Goal: Task Accomplishment & Management: Manage account settings

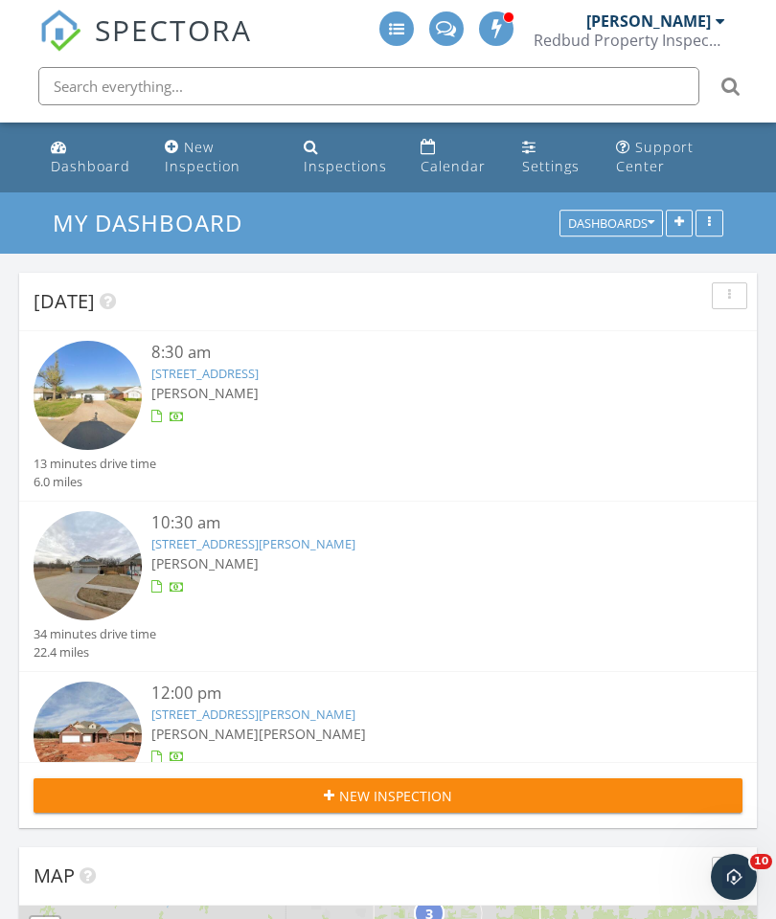
click at [62, 150] on div "Dashboard" at bounding box center [59, 146] width 16 height 15
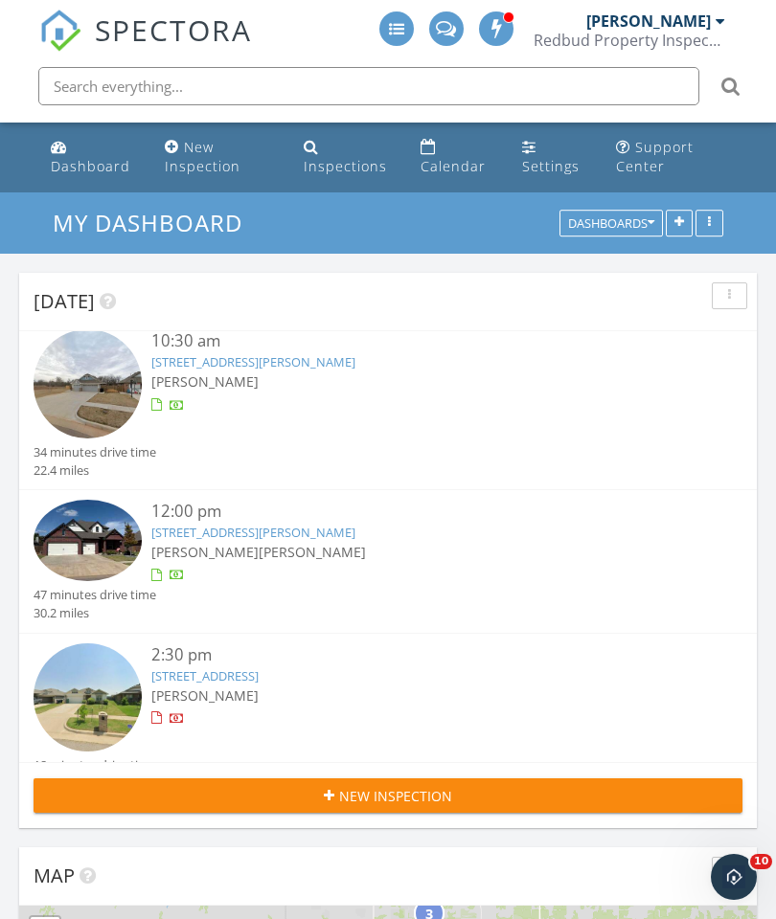
scroll to position [187, 0]
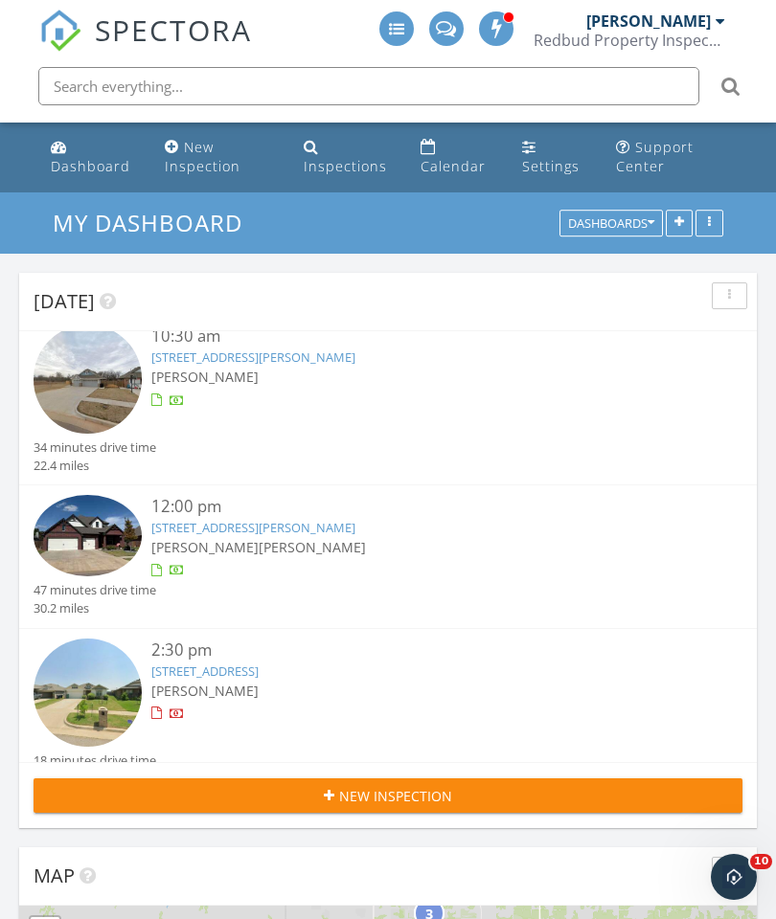
click at [231, 522] on link "[STREET_ADDRESS][PERSON_NAME]" at bounding box center [253, 527] width 204 height 17
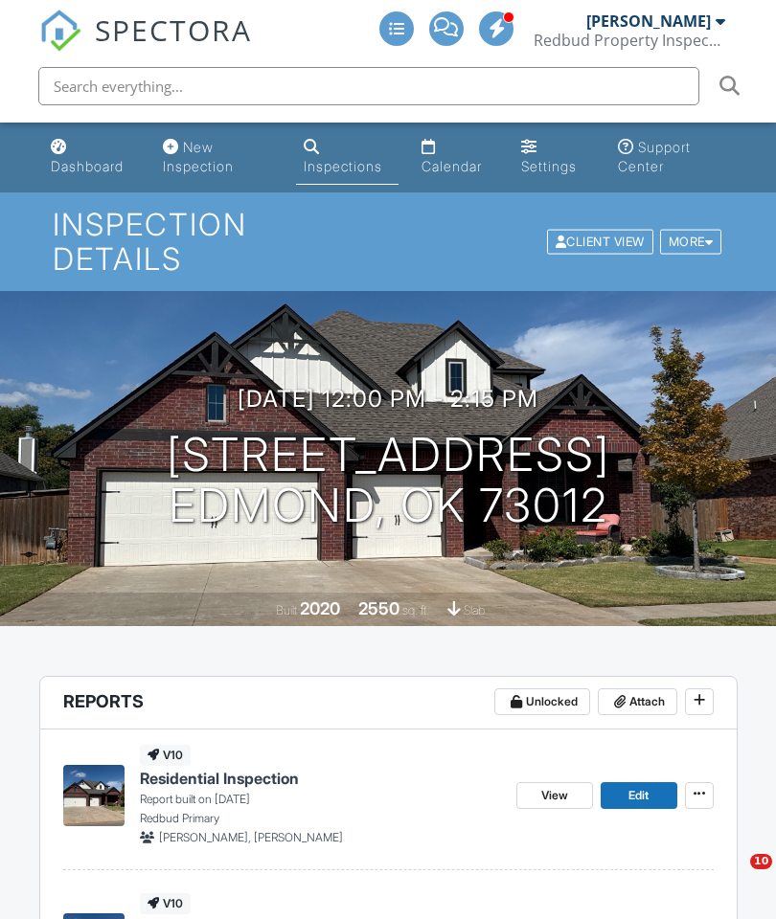
click at [624, 692] on span at bounding box center [619, 701] width 19 height 19
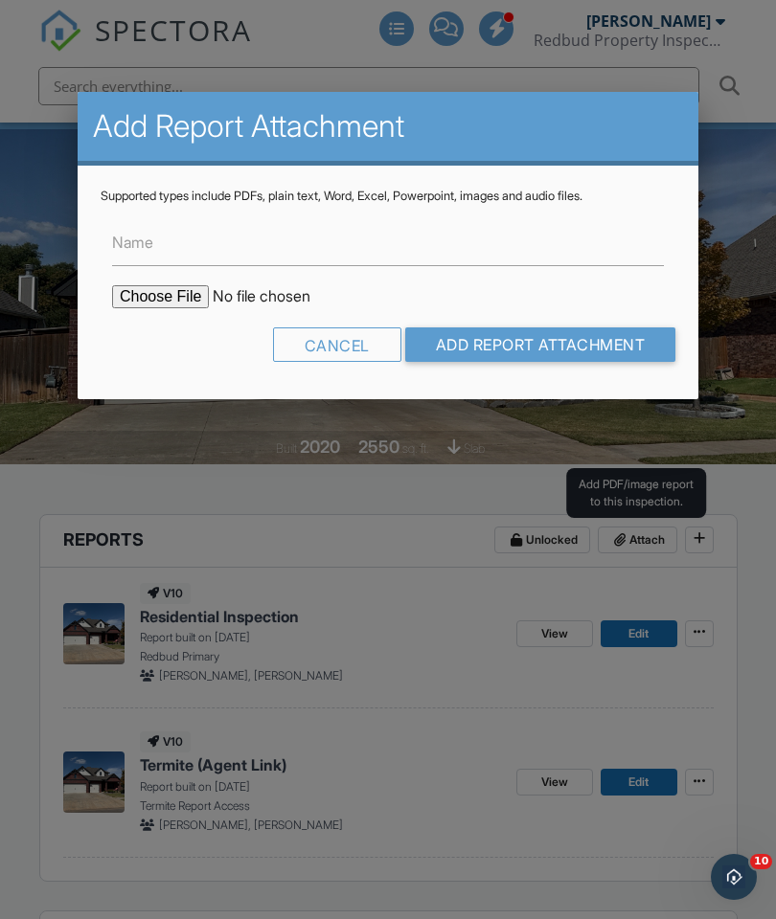
click at [156, 308] on input "file" at bounding box center [275, 296] width 326 height 23
type input "C:\fakepath\19917 Rambling Creek Dr. TIR.pdf"
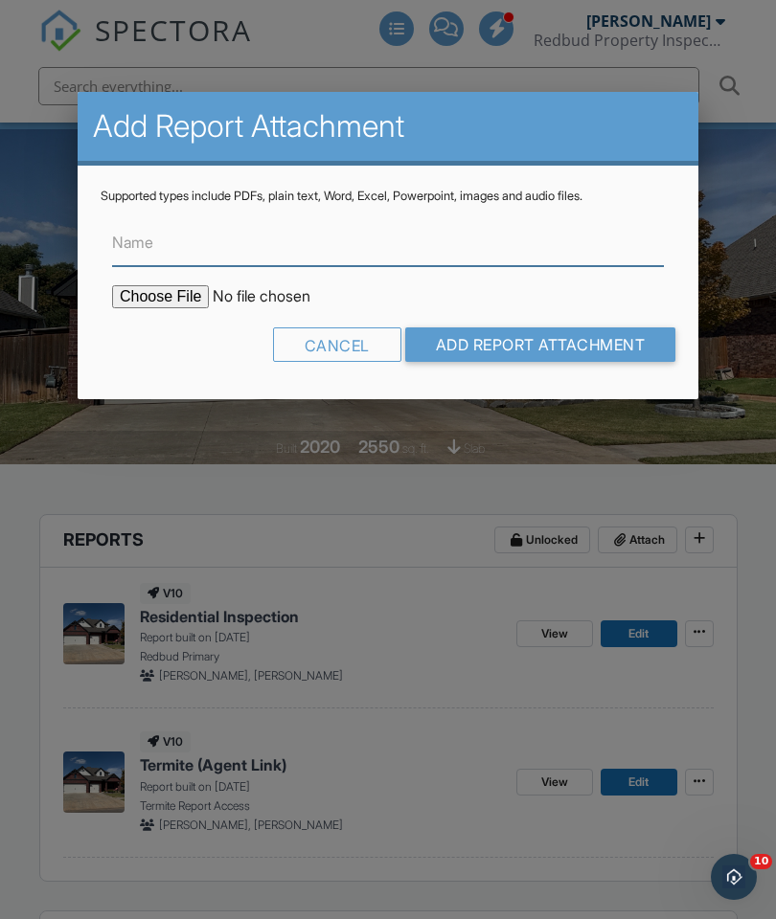
click at [192, 232] on input "Name" at bounding box center [388, 242] width 552 height 47
type input "Termite Inspection Report"
click at [488, 351] on input "Add Report Attachment" at bounding box center [540, 344] width 271 height 34
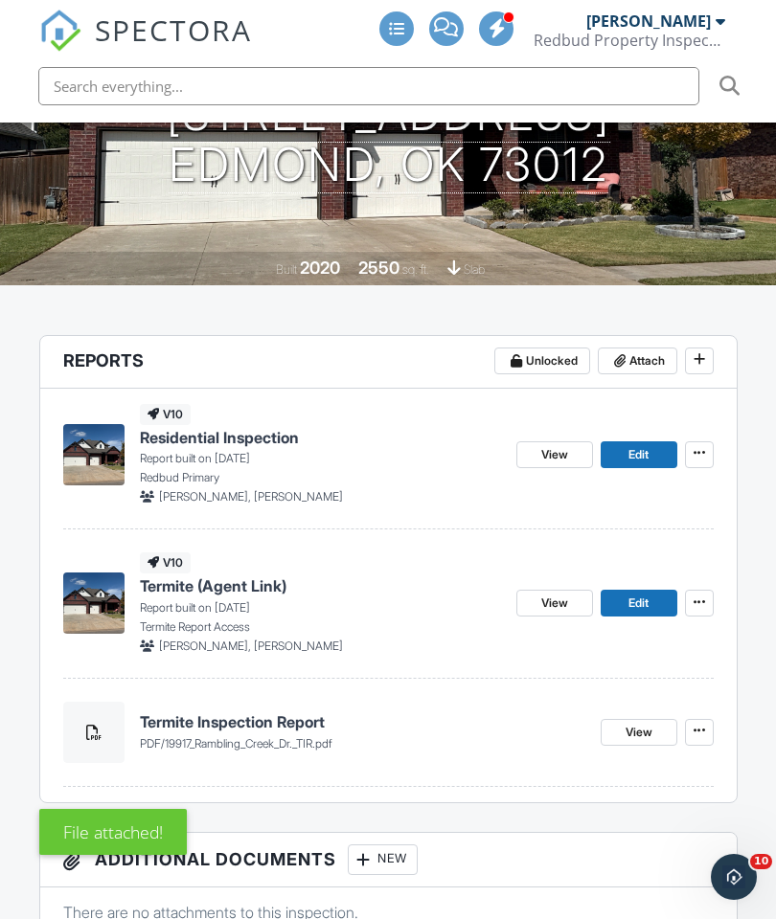
click at [619, 732] on link "View" at bounding box center [638, 732] width 77 height 27
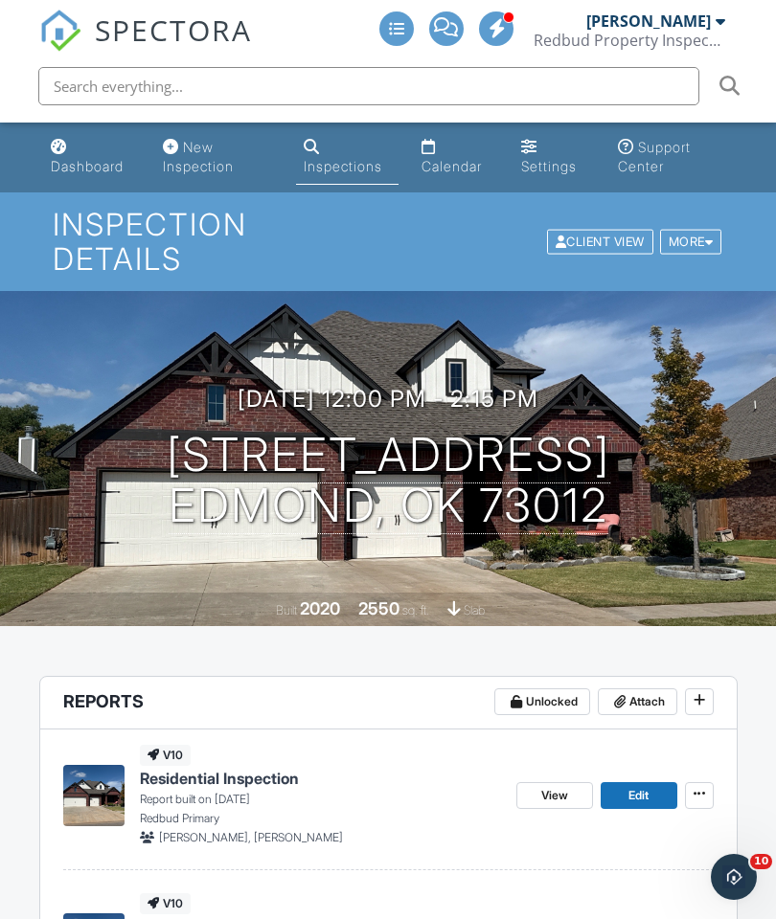
click at [55, 153] on div "Dashboard" at bounding box center [59, 146] width 16 height 15
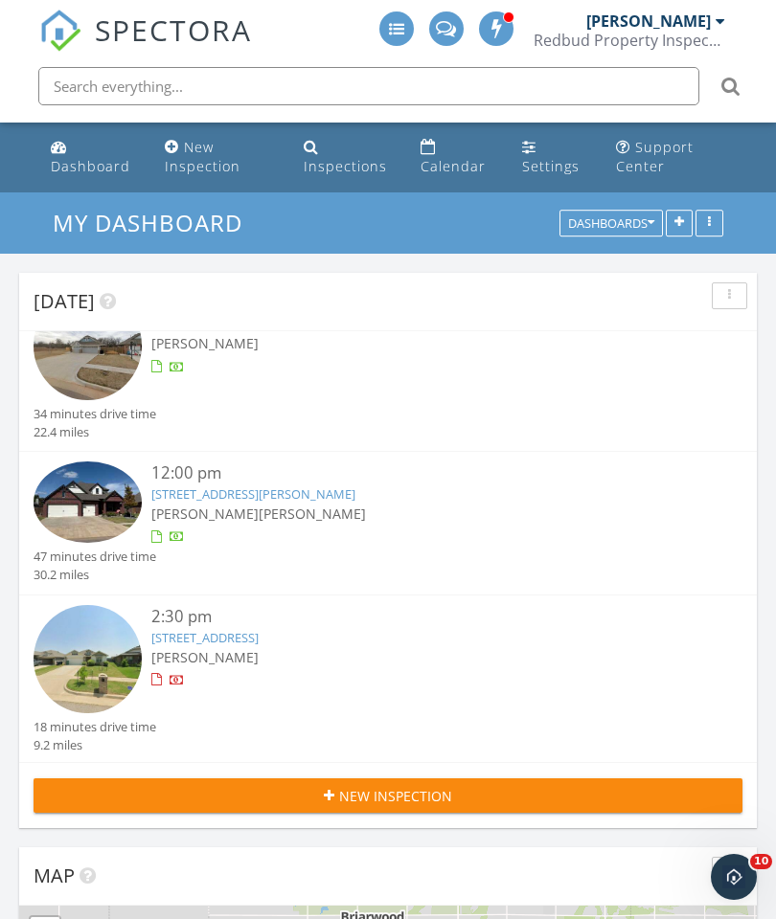
scroll to position [219, 0]
